Goal: Task Accomplishment & Management: Manage account settings

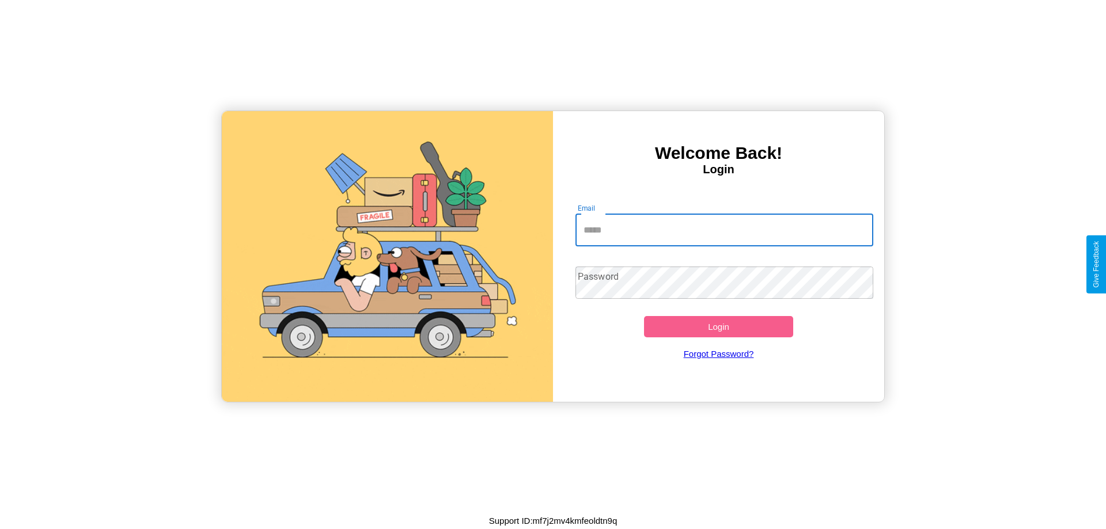
click at [724, 230] on input "Email" at bounding box center [724, 230] width 298 height 32
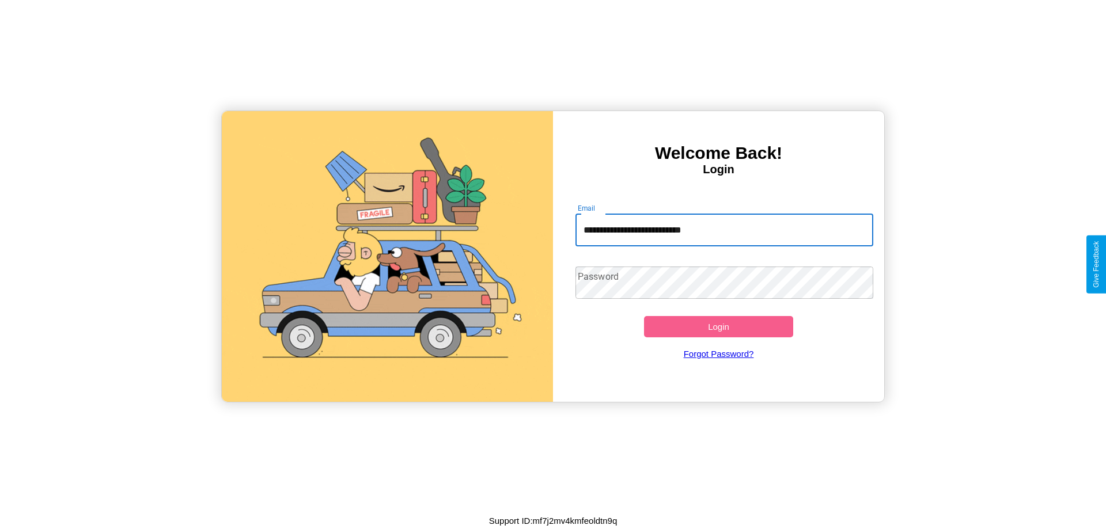
type input "**********"
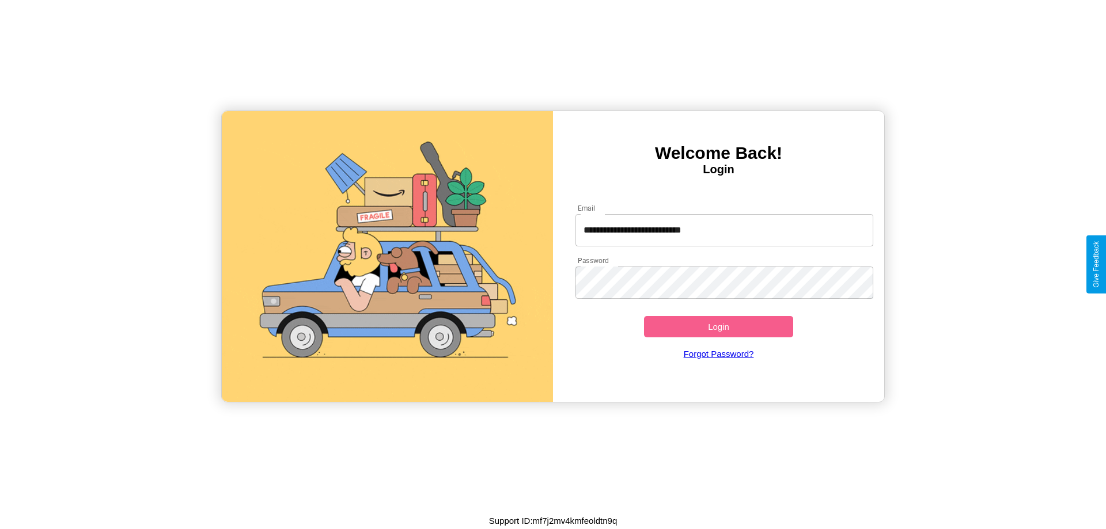
click at [718, 327] on button "Login" at bounding box center [718, 326] width 149 height 21
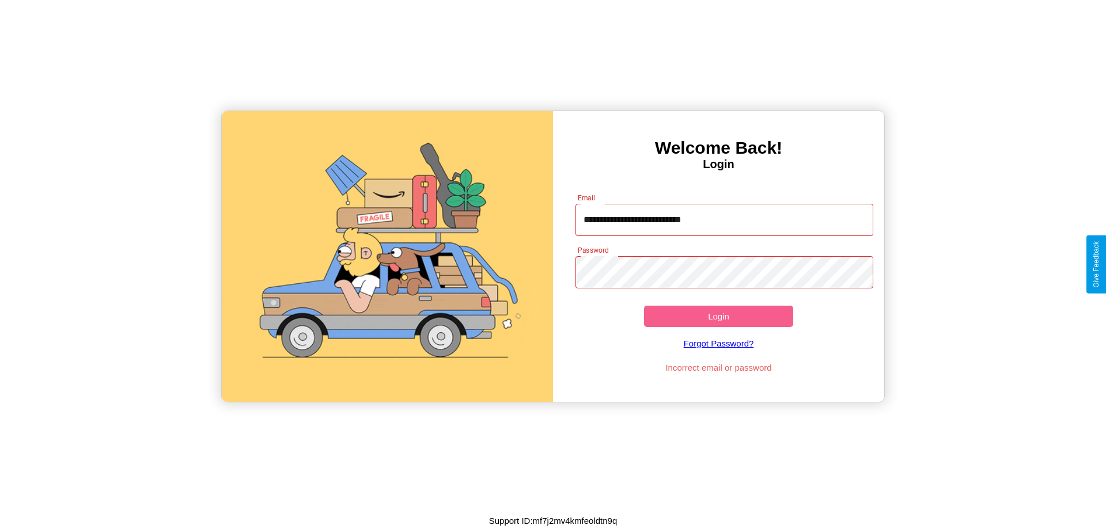
click at [718, 316] on button "Login" at bounding box center [718, 316] width 149 height 21
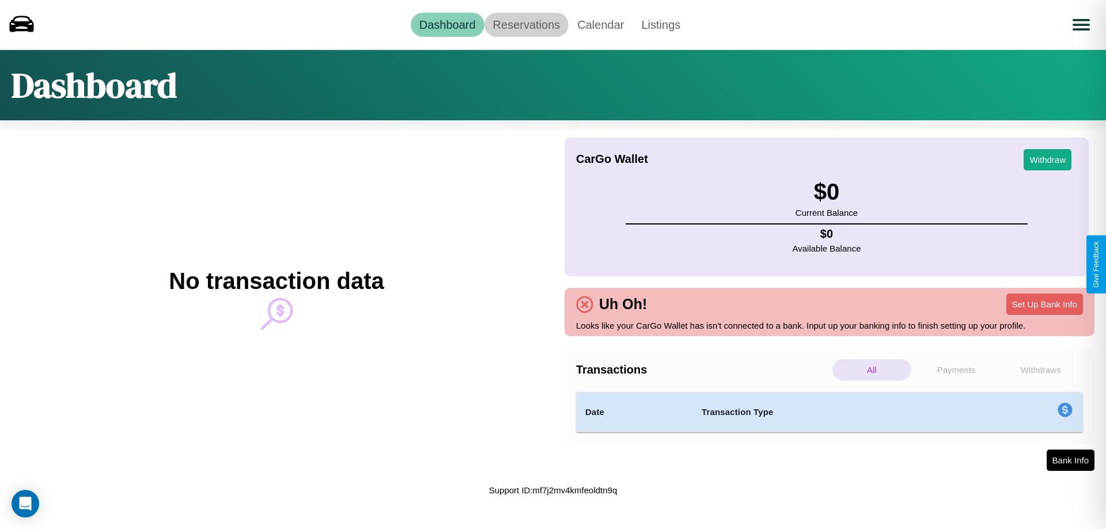
click at [526, 24] on link "Reservations" at bounding box center [526, 25] width 85 height 24
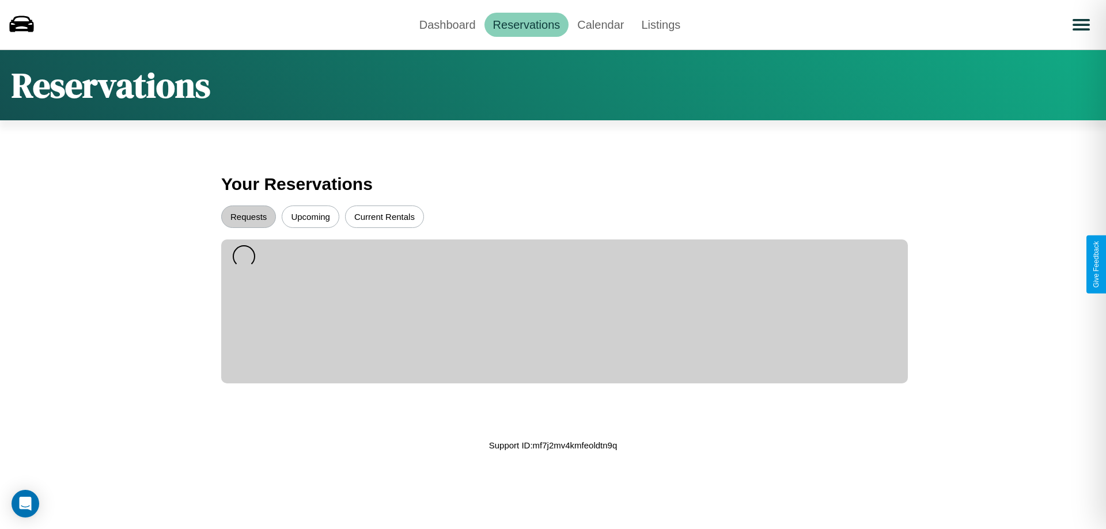
click at [310, 217] on button "Upcoming" at bounding box center [311, 217] width 58 height 22
click at [248, 217] on button "Requests" at bounding box center [248, 217] width 55 height 22
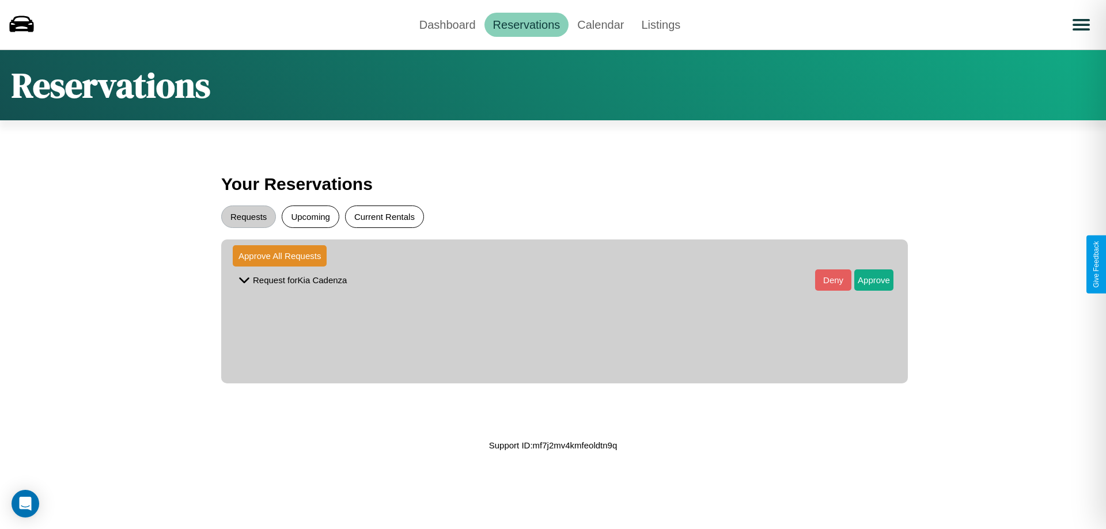
click at [384, 217] on button "Current Rentals" at bounding box center [384, 217] width 79 height 22
